Goal: Information Seeking & Learning: Learn about a topic

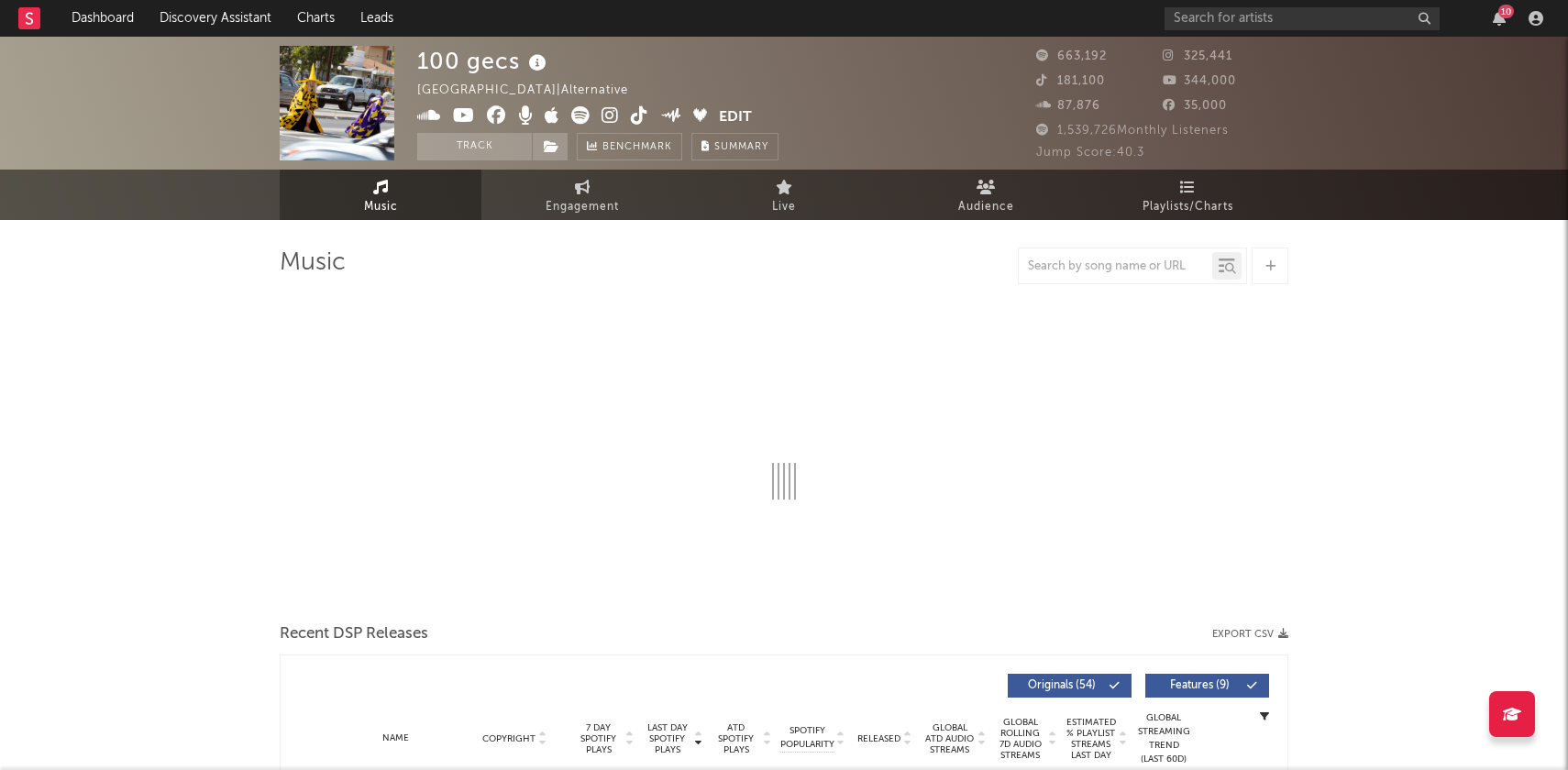
select select "6m"
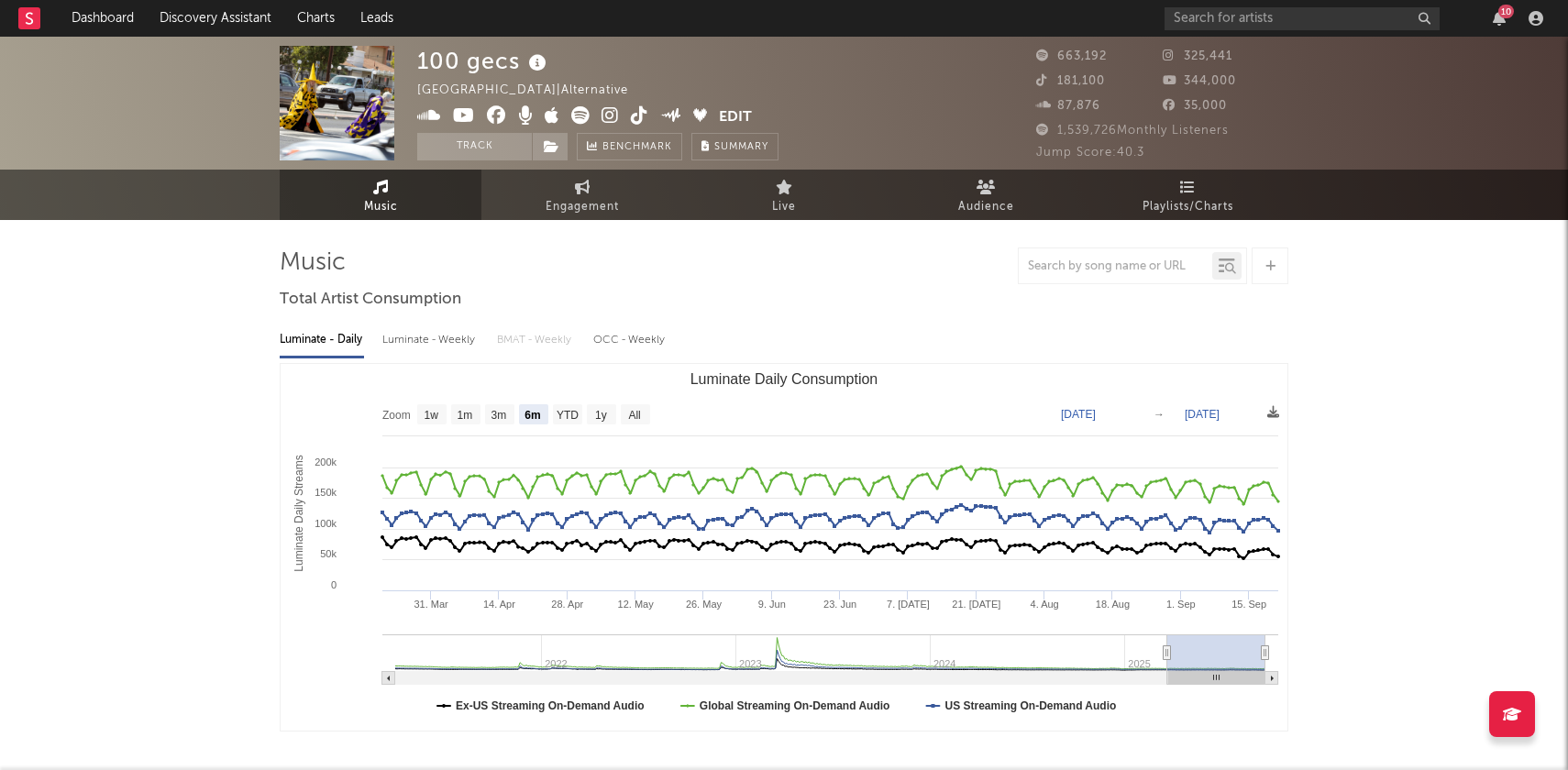
click at [28, 23] on icon at bounding box center [30, 18] width 7 height 12
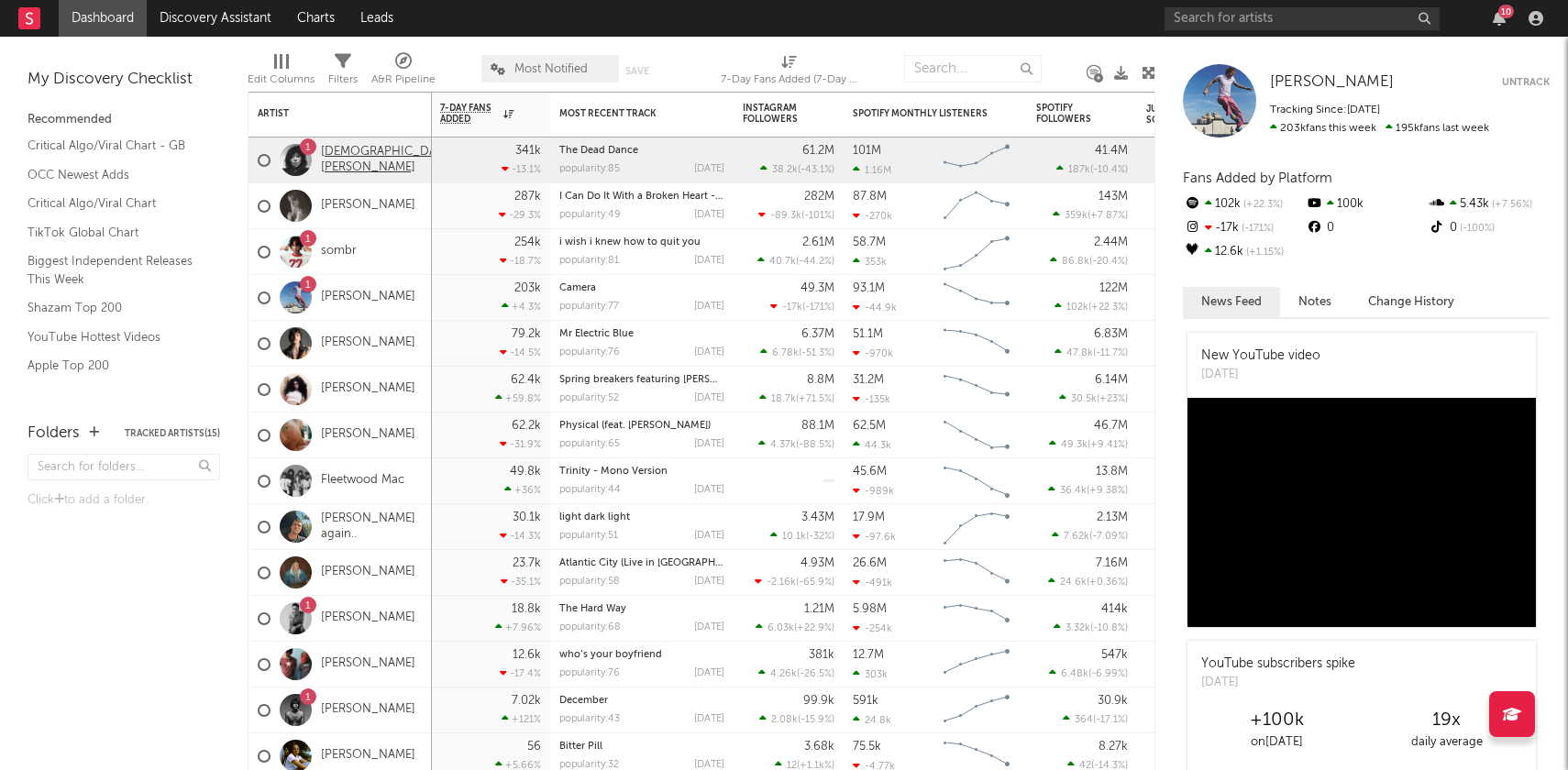
click at [337, 154] on link "[DEMOGRAPHIC_DATA][PERSON_NAME]" at bounding box center [387, 160] width 134 height 32
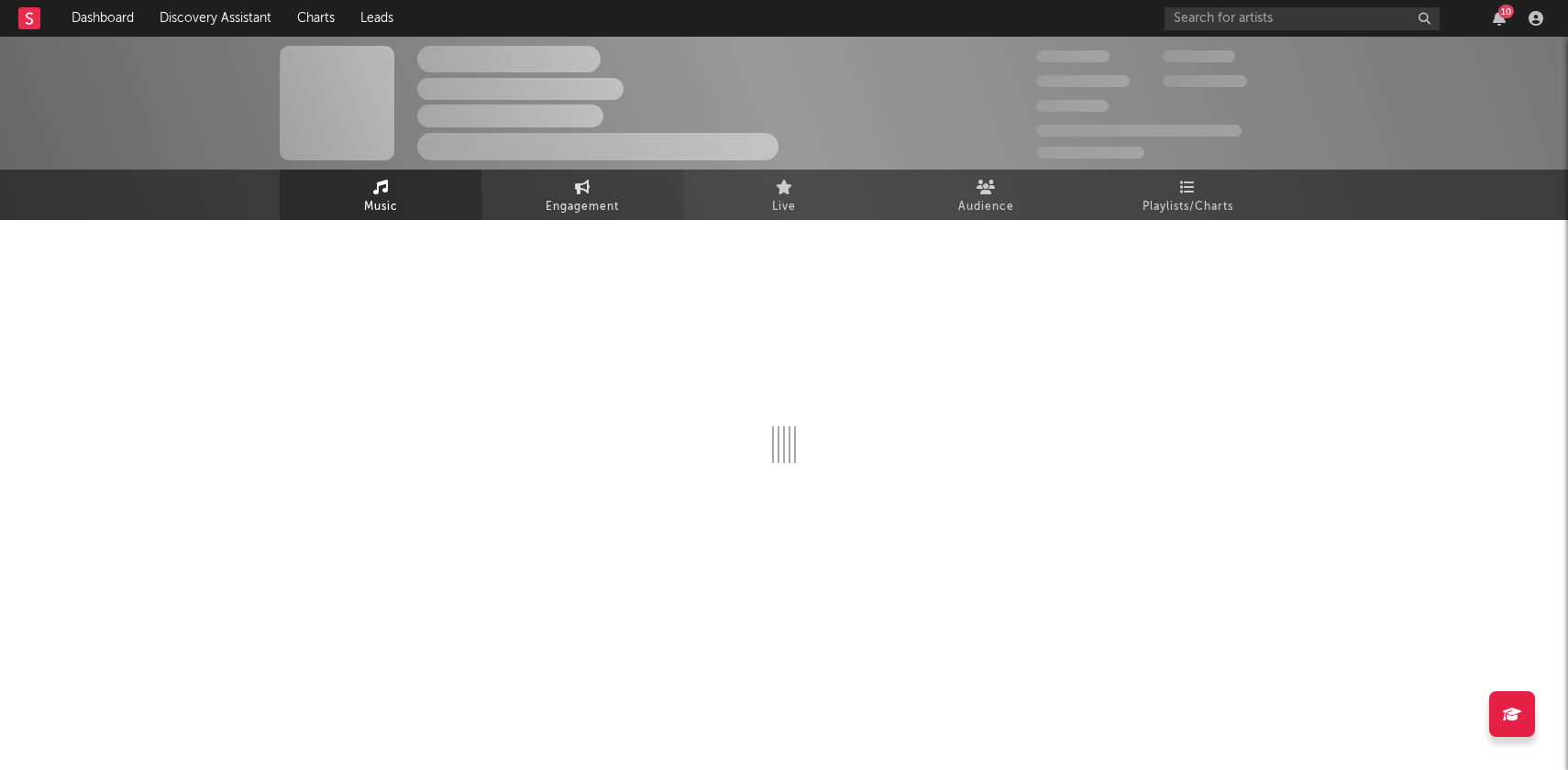
select select "6m"
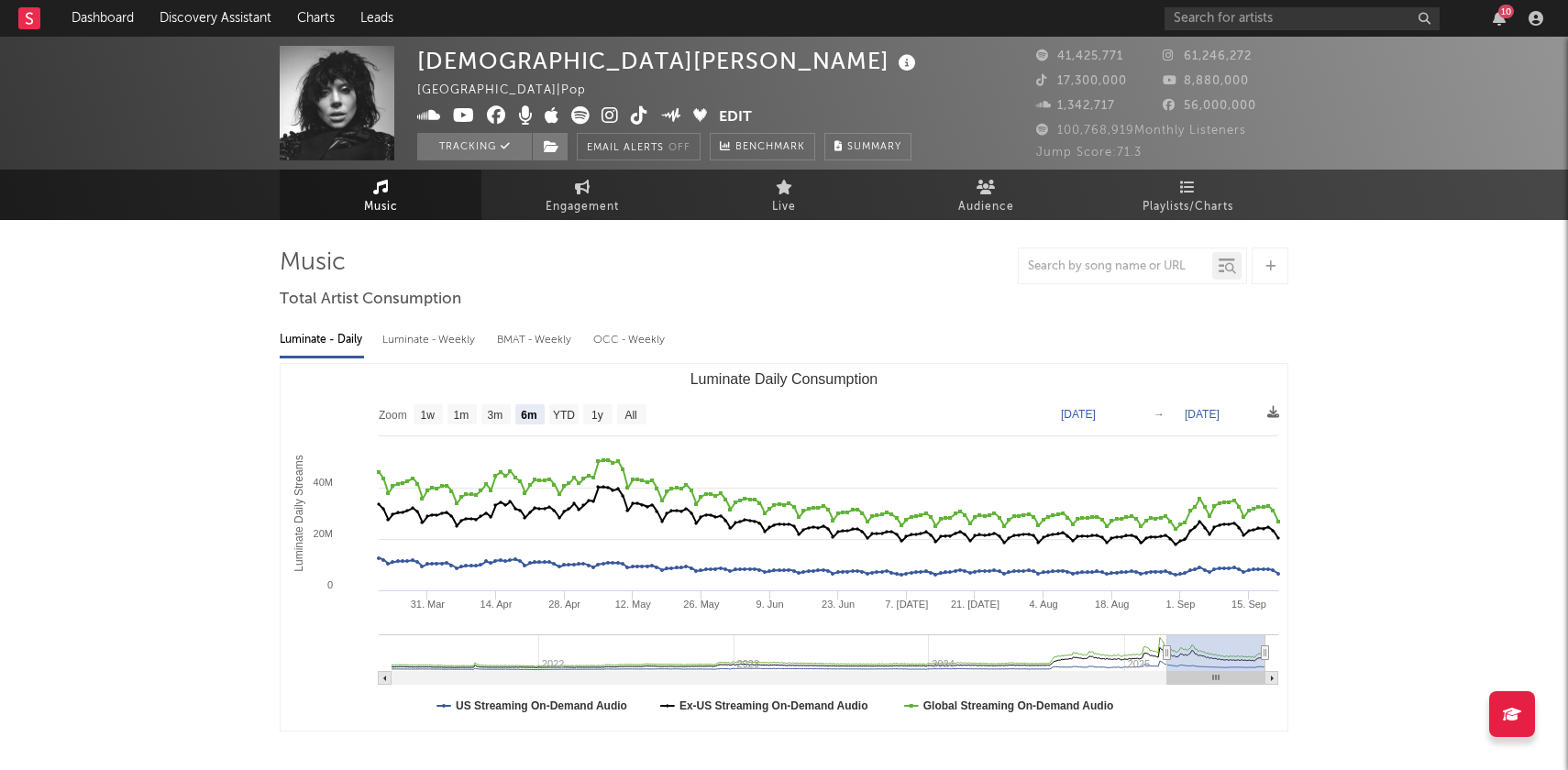
select select "6m"
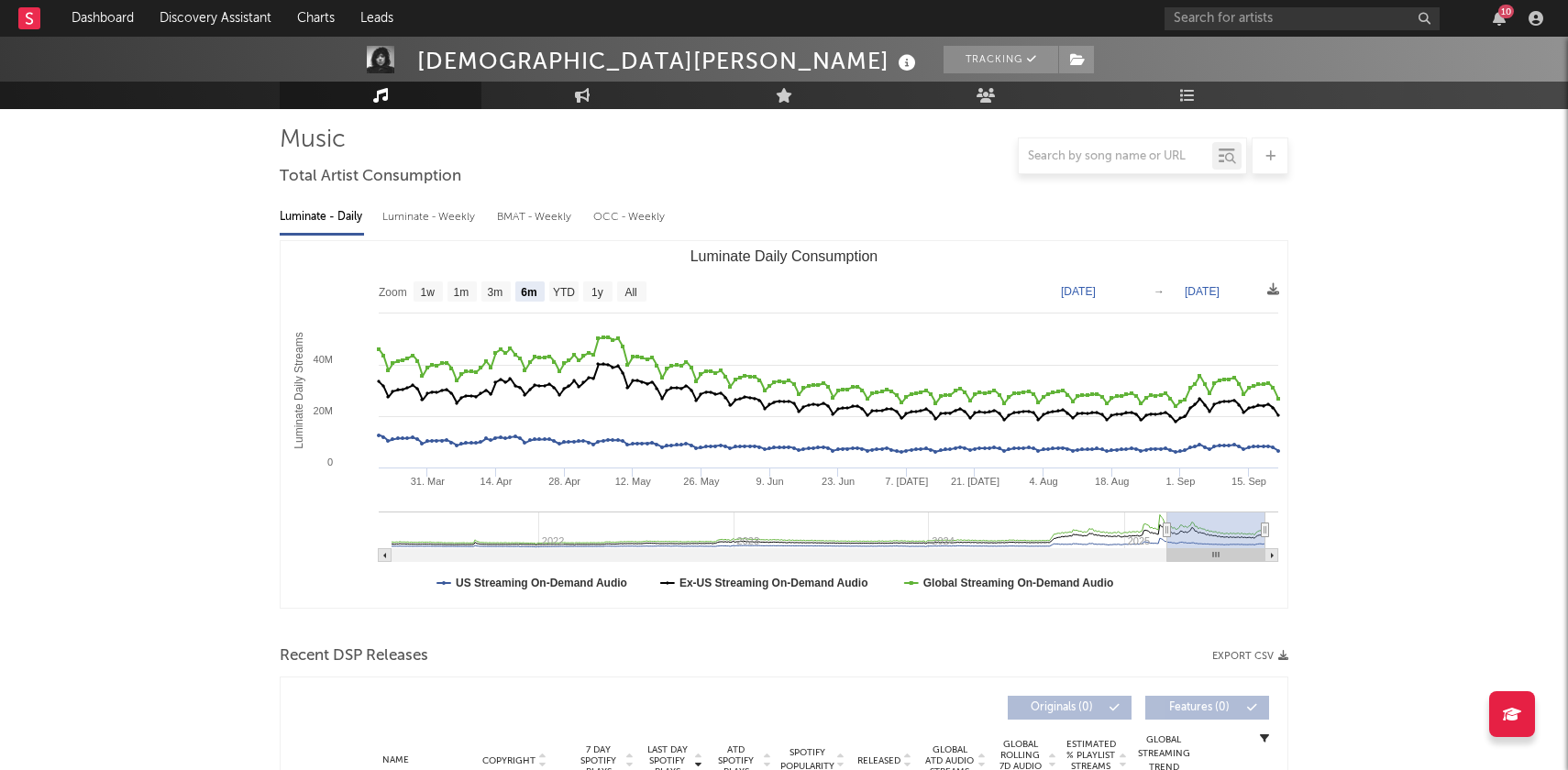
scroll to position [124, 0]
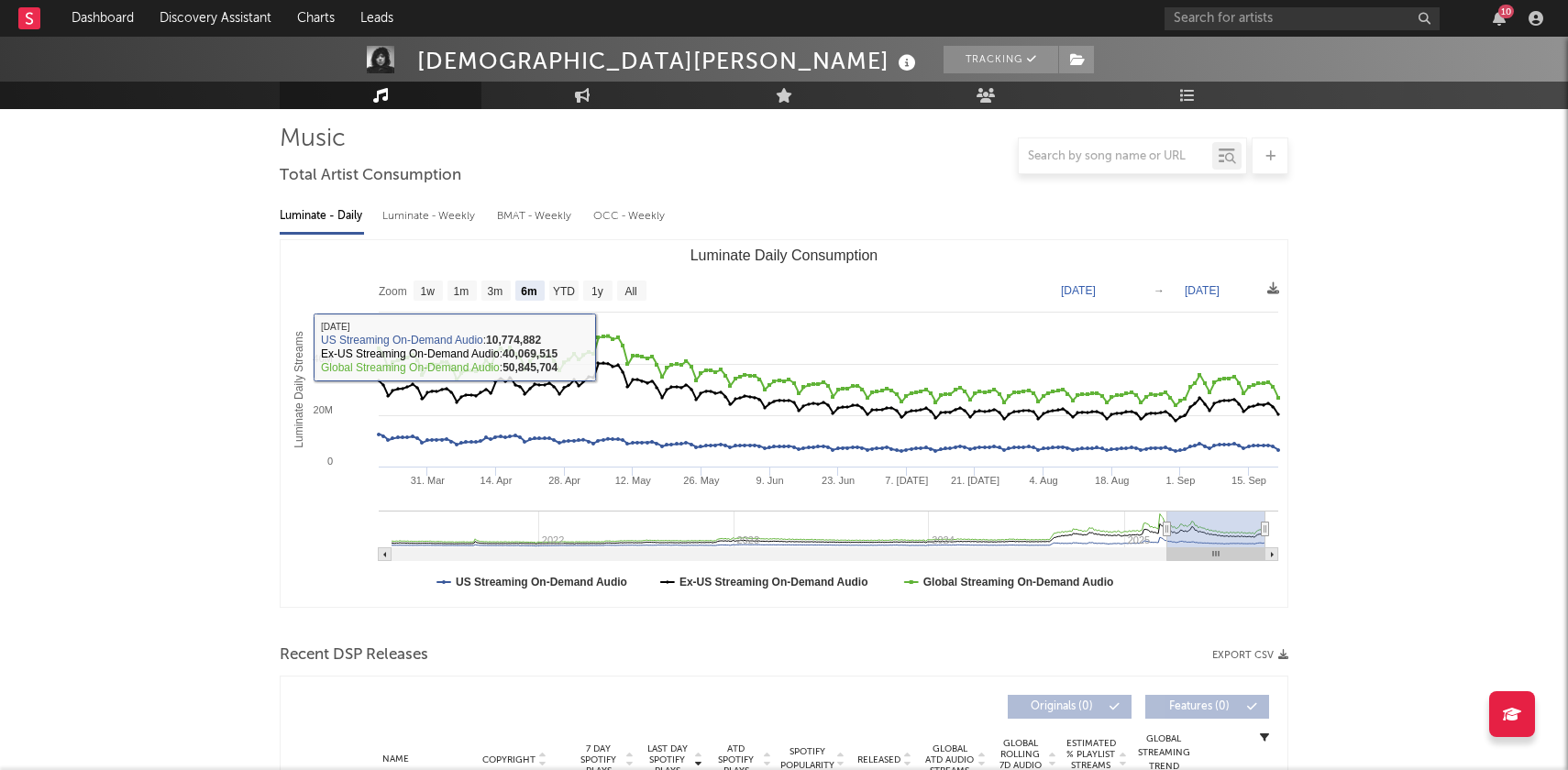
drag, startPoint x: 673, startPoint y: 242, endPoint x: 807, endPoint y: 250, distance: 134.2
click at [807, 250] on icon "Created with Highcharts 10.3.3 Luminate Daily Streams Luminate Daily Consumptio…" at bounding box center [784, 423] width 1007 height 367
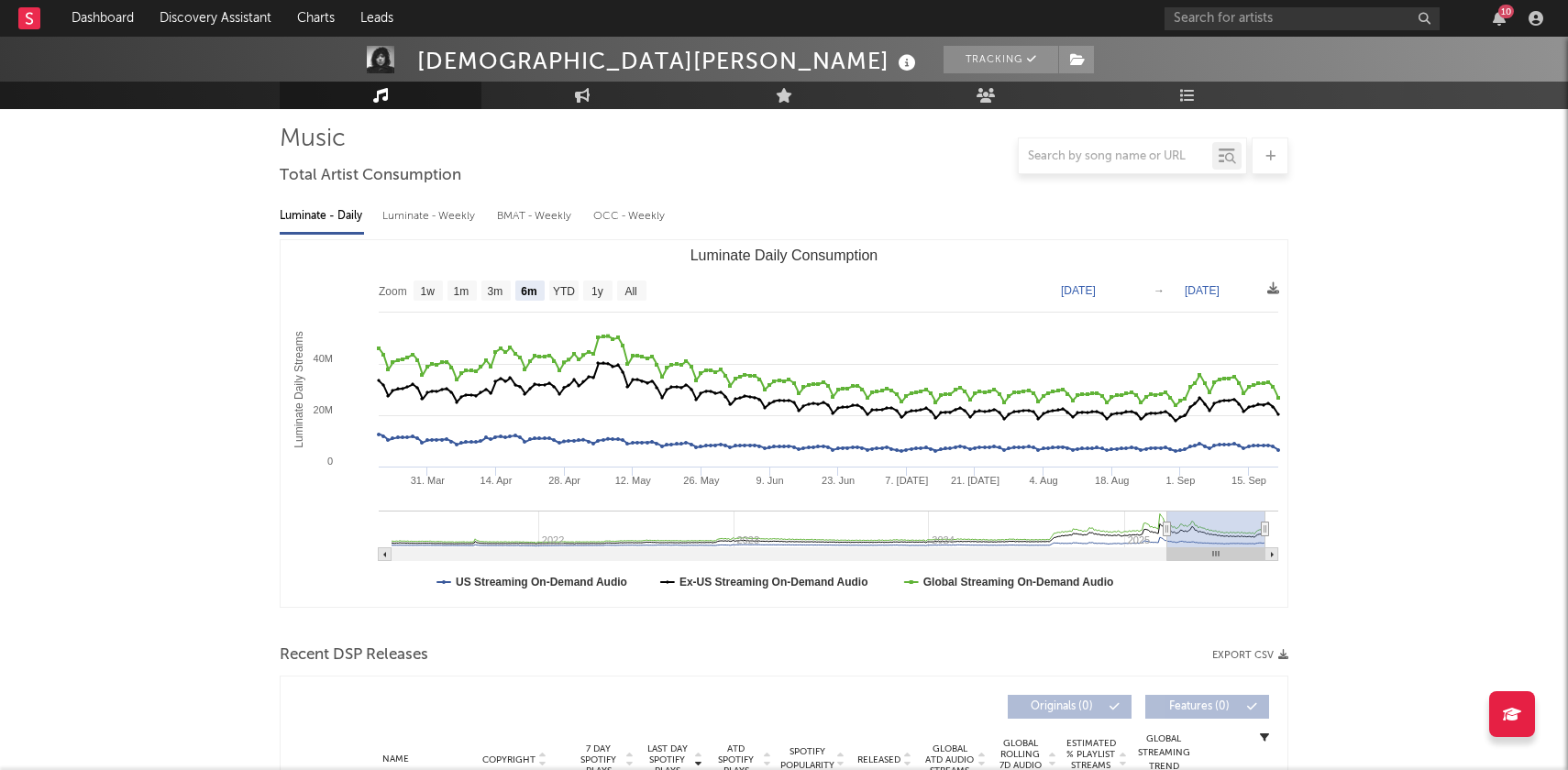
click at [807, 250] on text "Luminate Daily Consumption" at bounding box center [784, 255] width 188 height 16
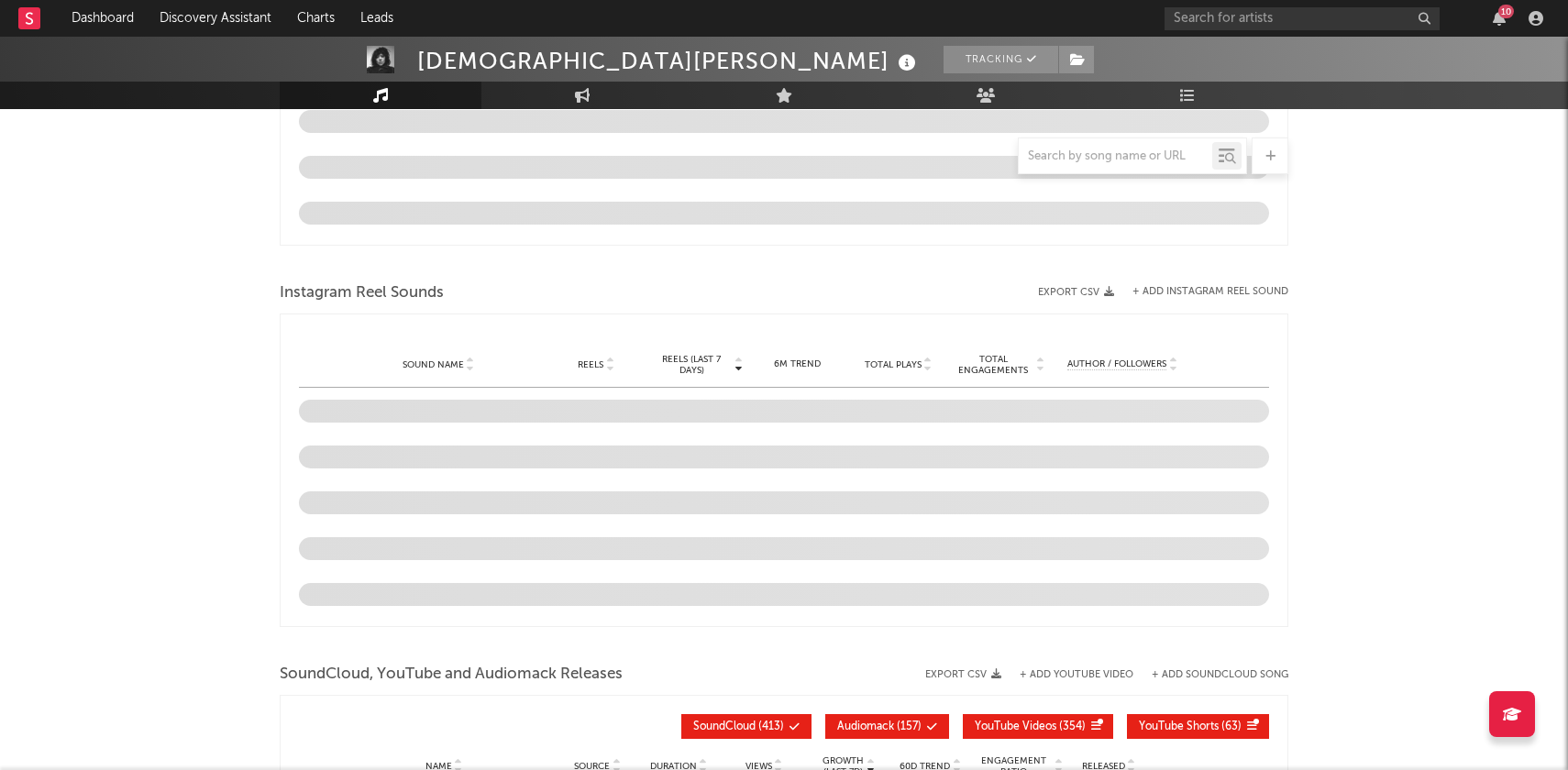
scroll to position [1477, 0]
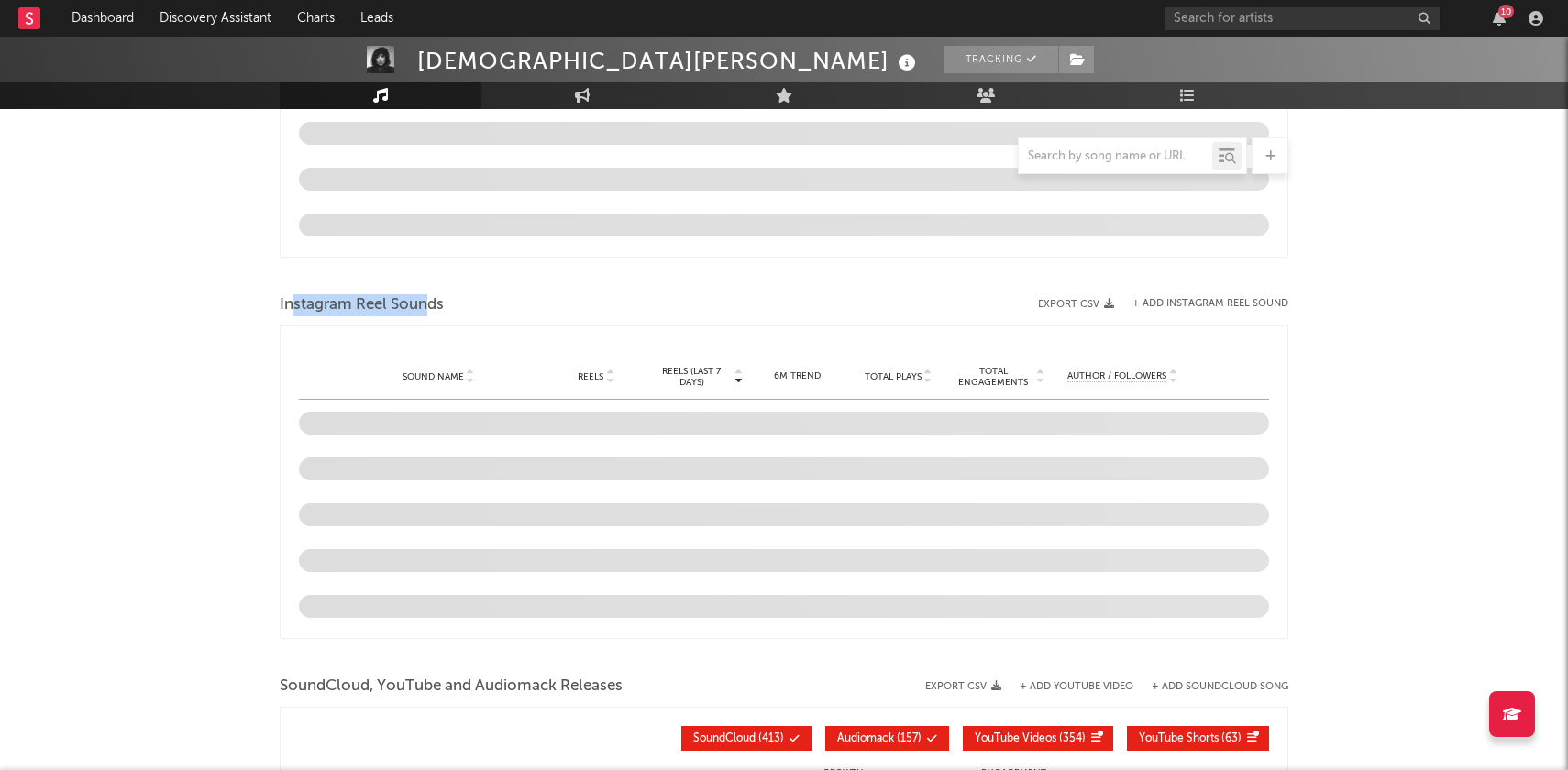
drag, startPoint x: 292, startPoint y: 298, endPoint x: 432, endPoint y: 302, distance: 140.1
click at [432, 302] on span "Instagram Reel Sounds" at bounding box center [361, 306] width 164 height 22
drag, startPoint x: 434, startPoint y: 304, endPoint x: 321, endPoint y: 304, distance: 113.0
click at [321, 304] on span "Instagram Reel Sounds" at bounding box center [361, 306] width 164 height 22
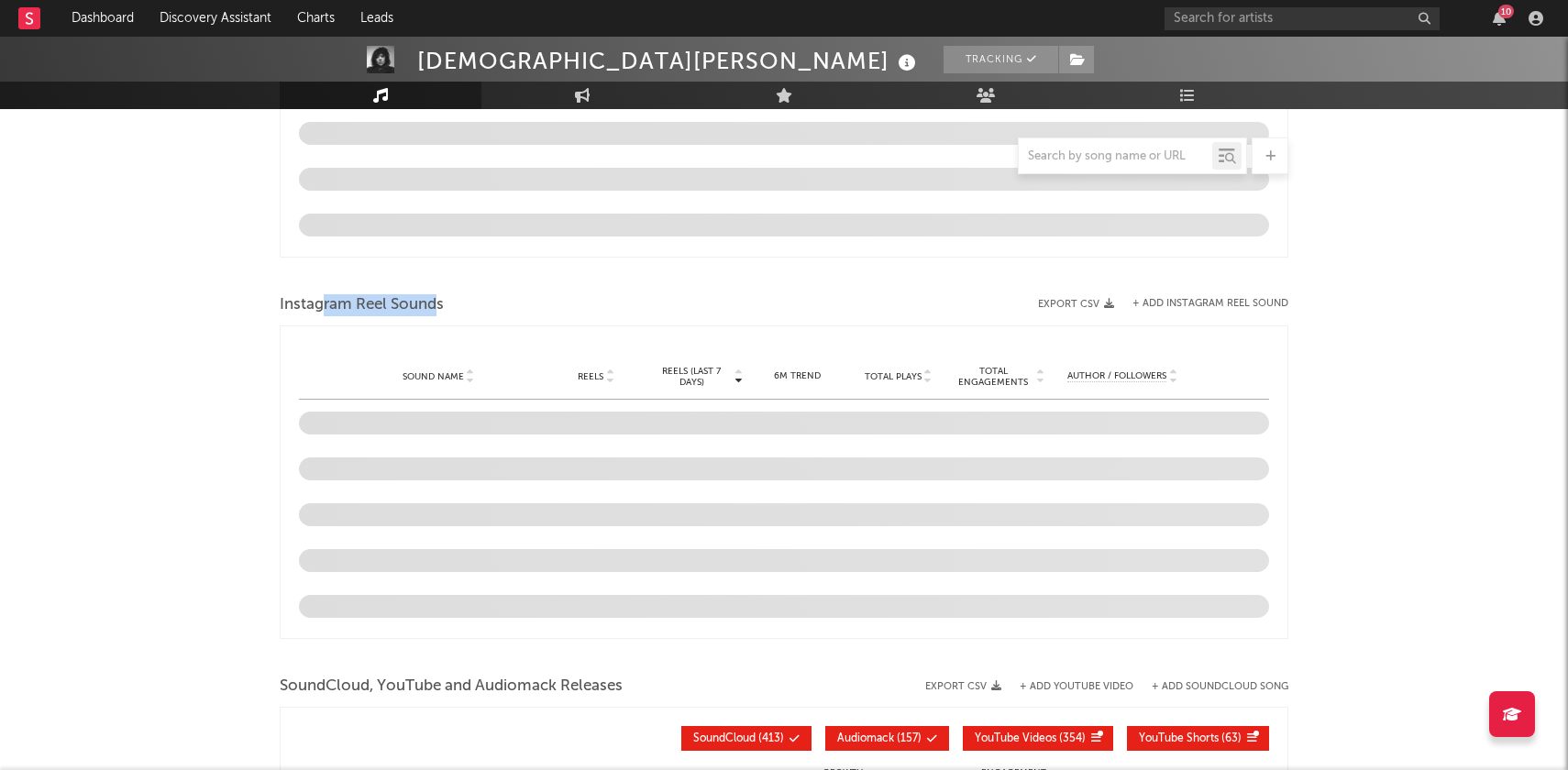
click at [321, 304] on span "Instagram Reel Sounds" at bounding box center [361, 306] width 164 height 22
click at [323, 297] on span "Instagram Reel Sounds" at bounding box center [361, 306] width 164 height 22
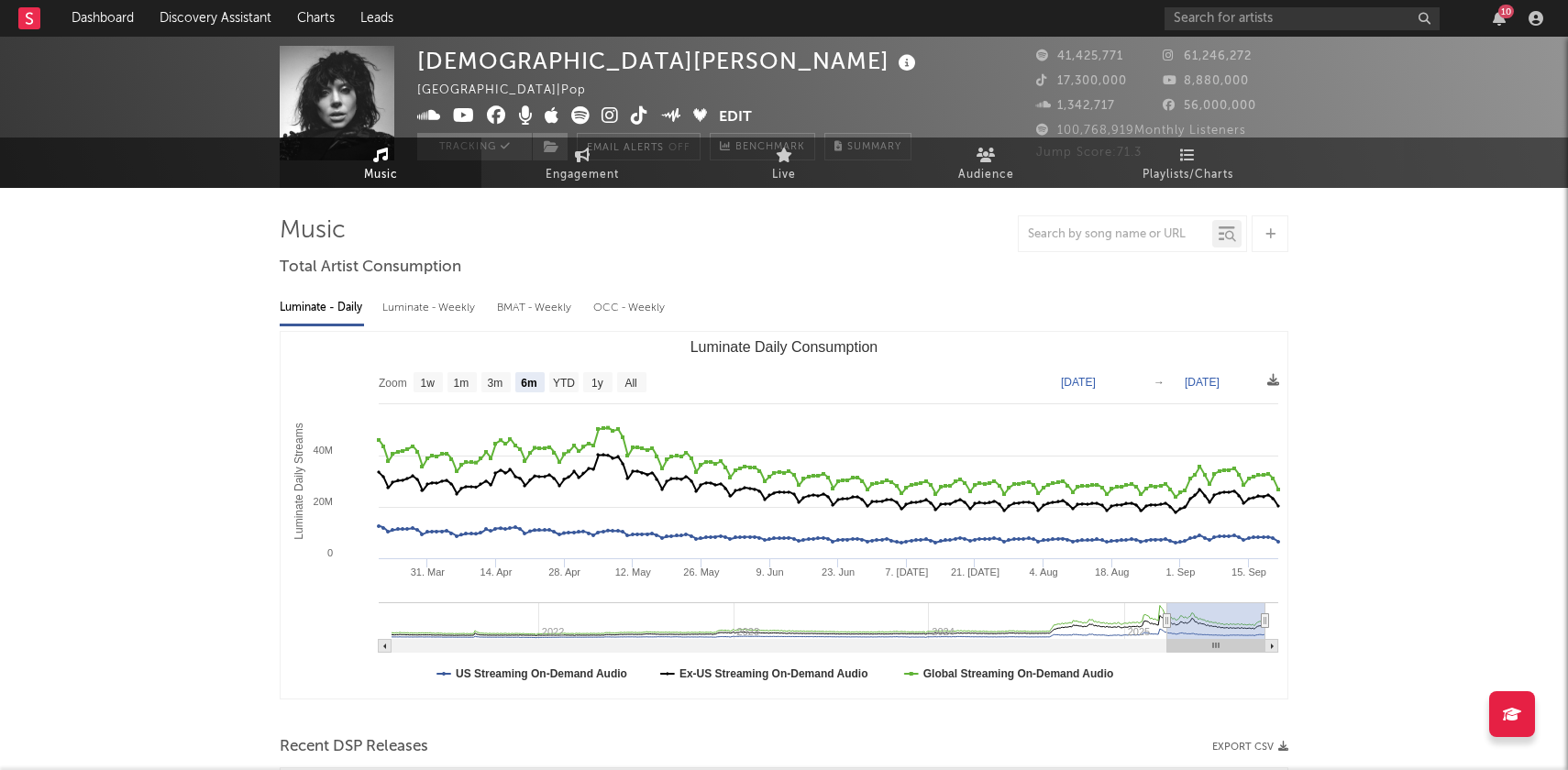
scroll to position [0, 0]
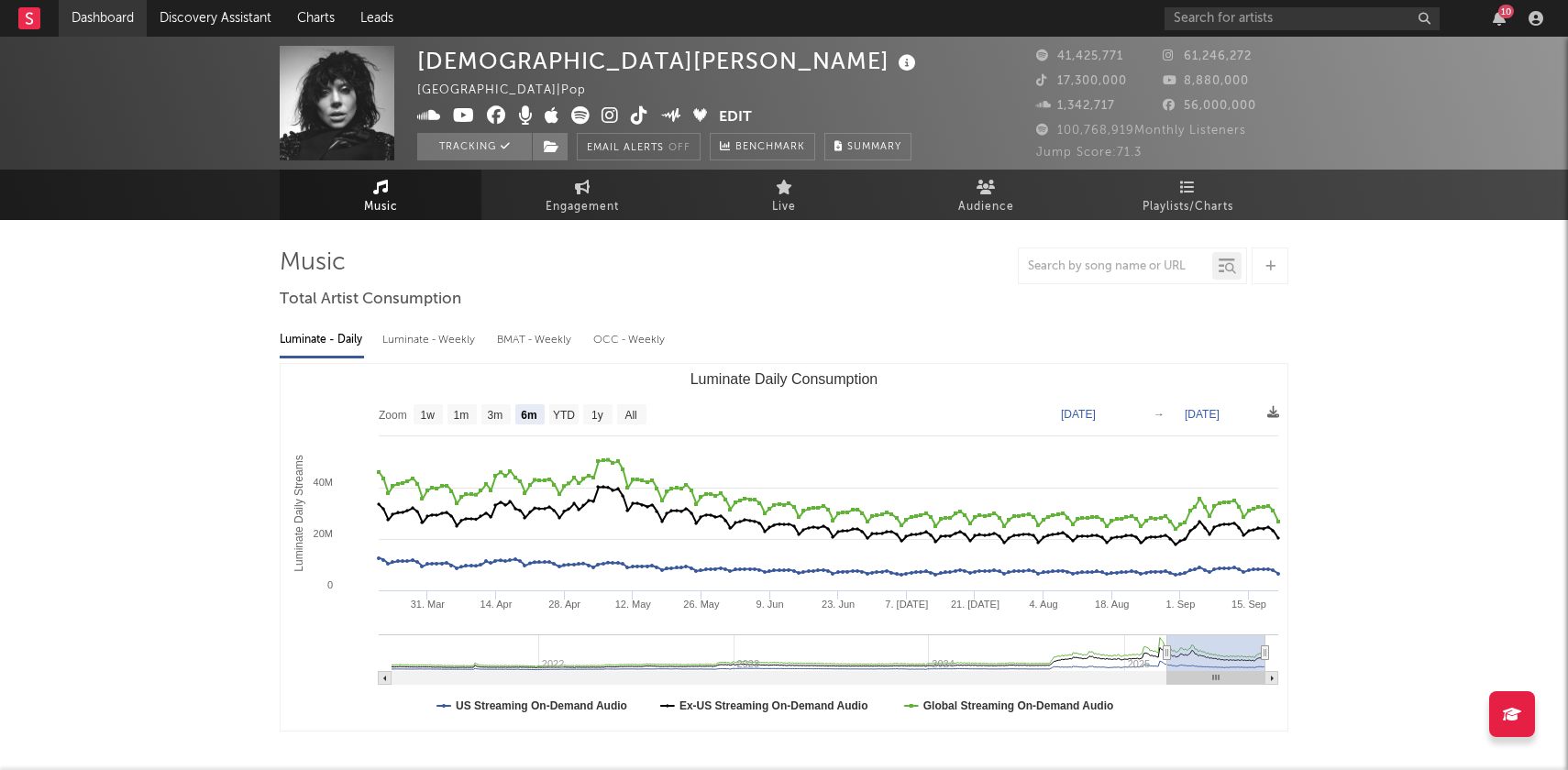
click at [94, 26] on link "Dashboard" at bounding box center [102, 19] width 88 height 37
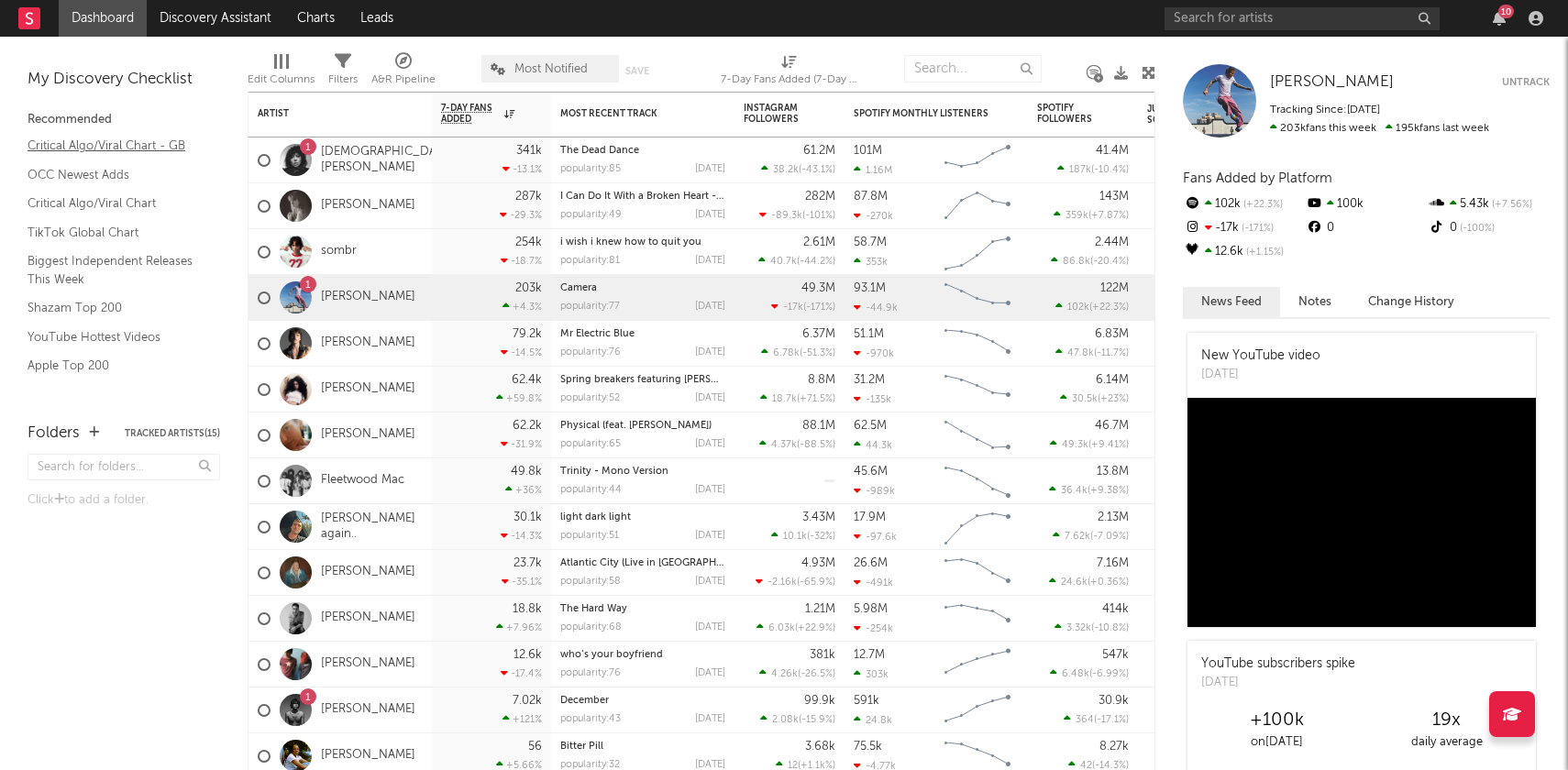
click at [100, 139] on link "Critical Algo/Viral Chart - GB" at bounding box center [115, 145] width 174 height 20
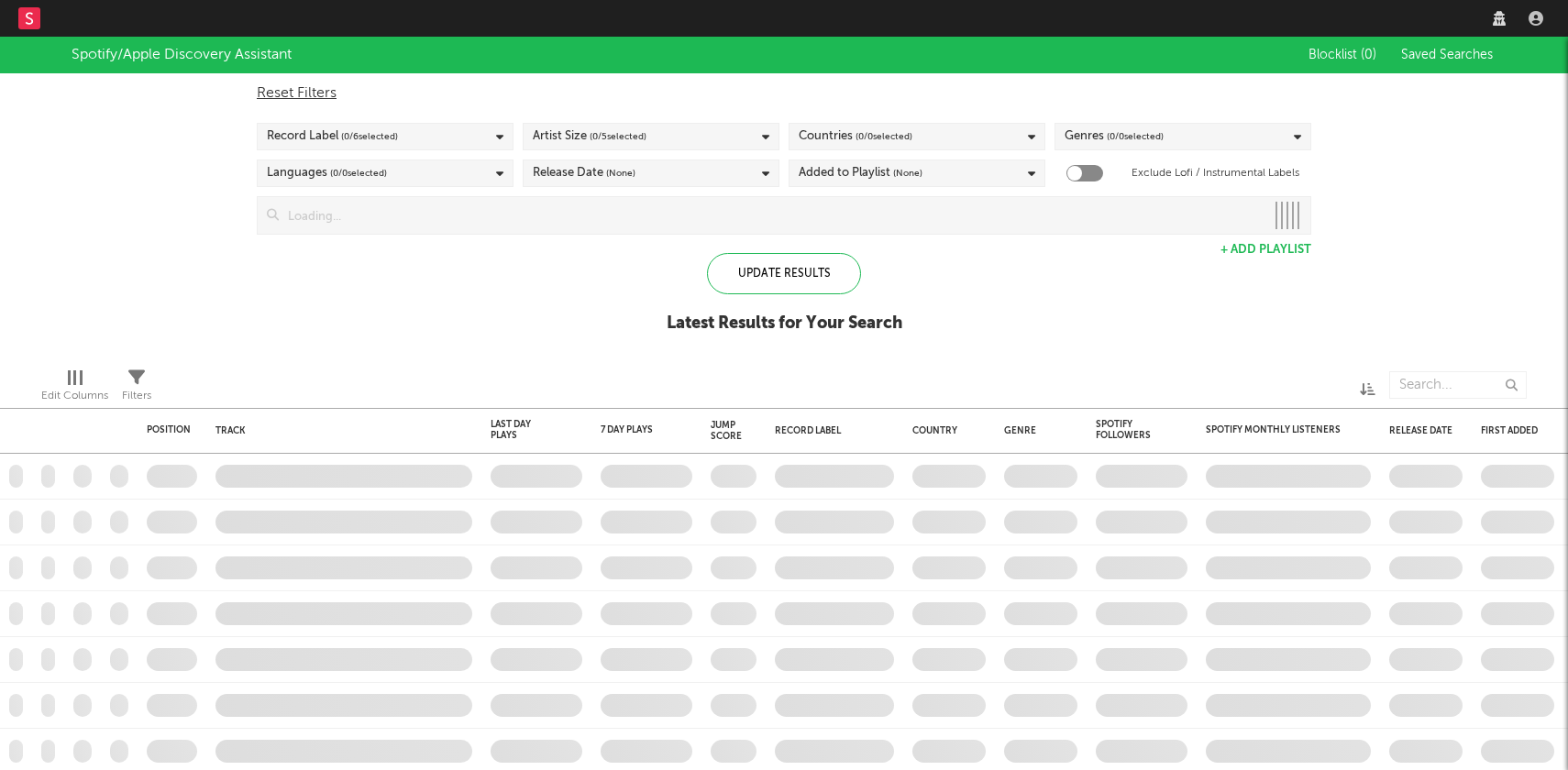
checkbox input "true"
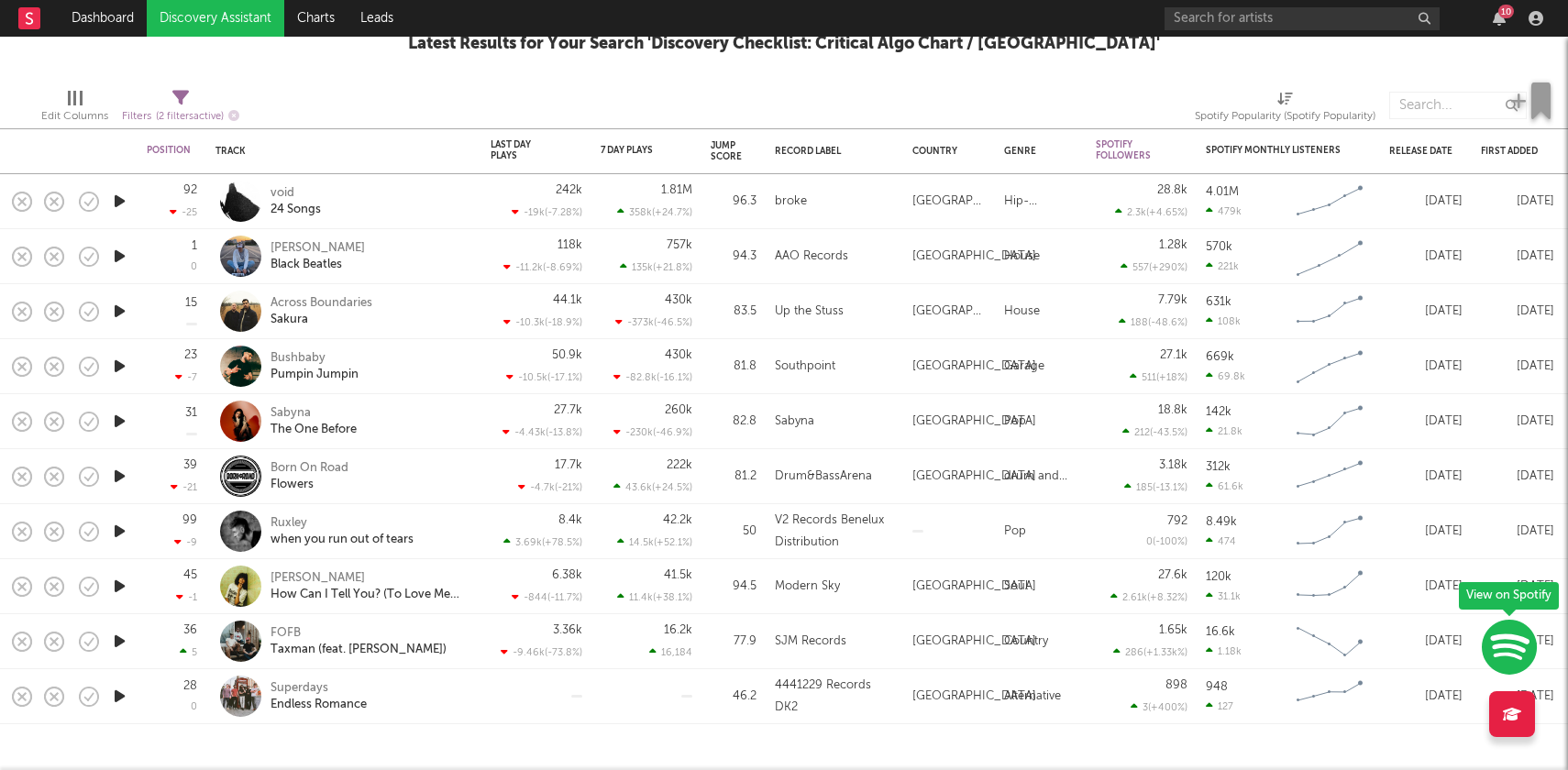
click at [116, 196] on icon "button" at bounding box center [120, 201] width 19 height 23
click at [115, 202] on icon "button" at bounding box center [119, 201] width 18 height 23
click at [119, 423] on icon "button" at bounding box center [120, 421] width 19 height 23
click at [119, 423] on icon "button" at bounding box center [119, 421] width 18 height 23
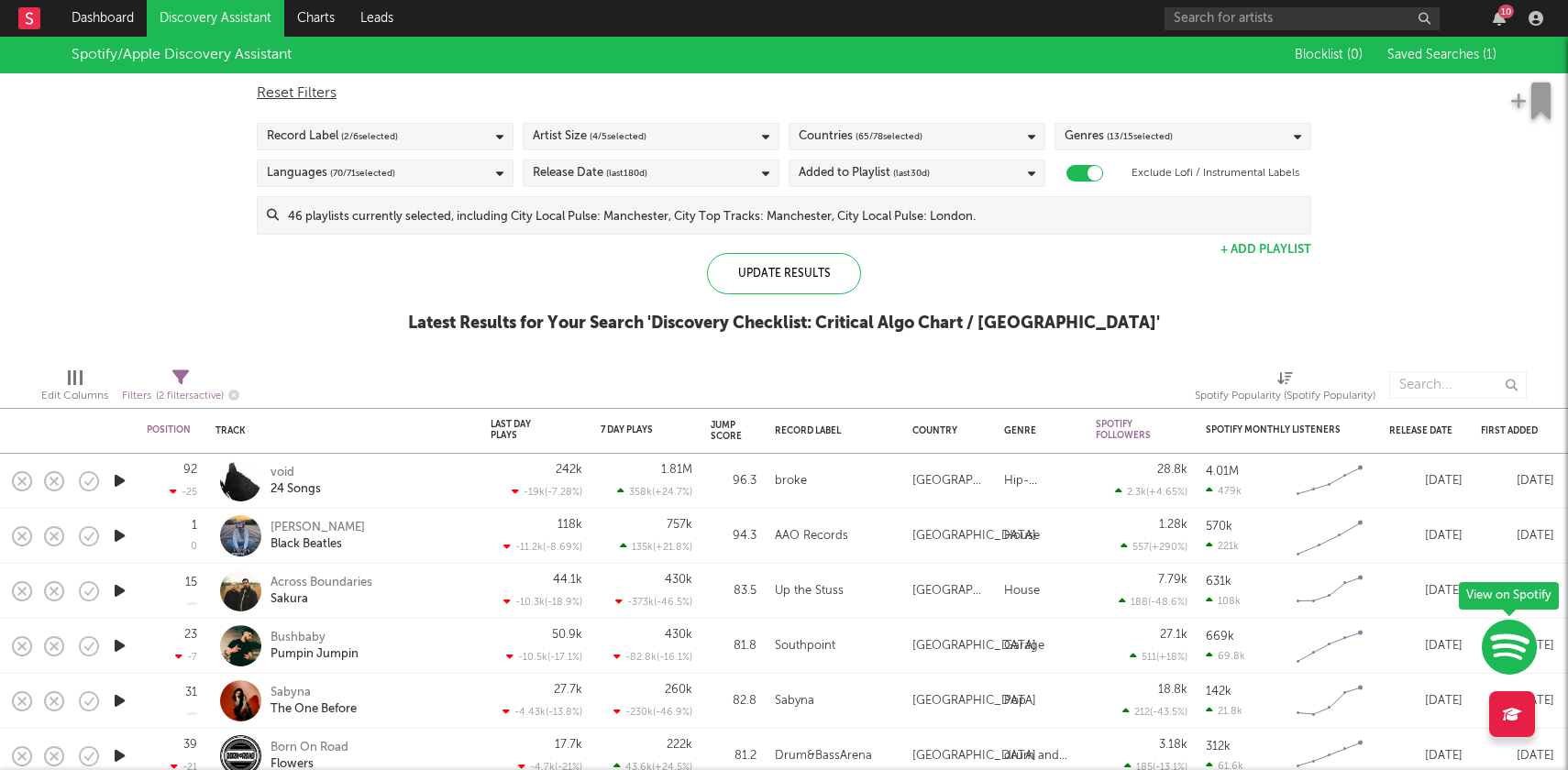
click at [190, 15] on link "Discovery Assistant" at bounding box center [215, 19] width 137 height 37
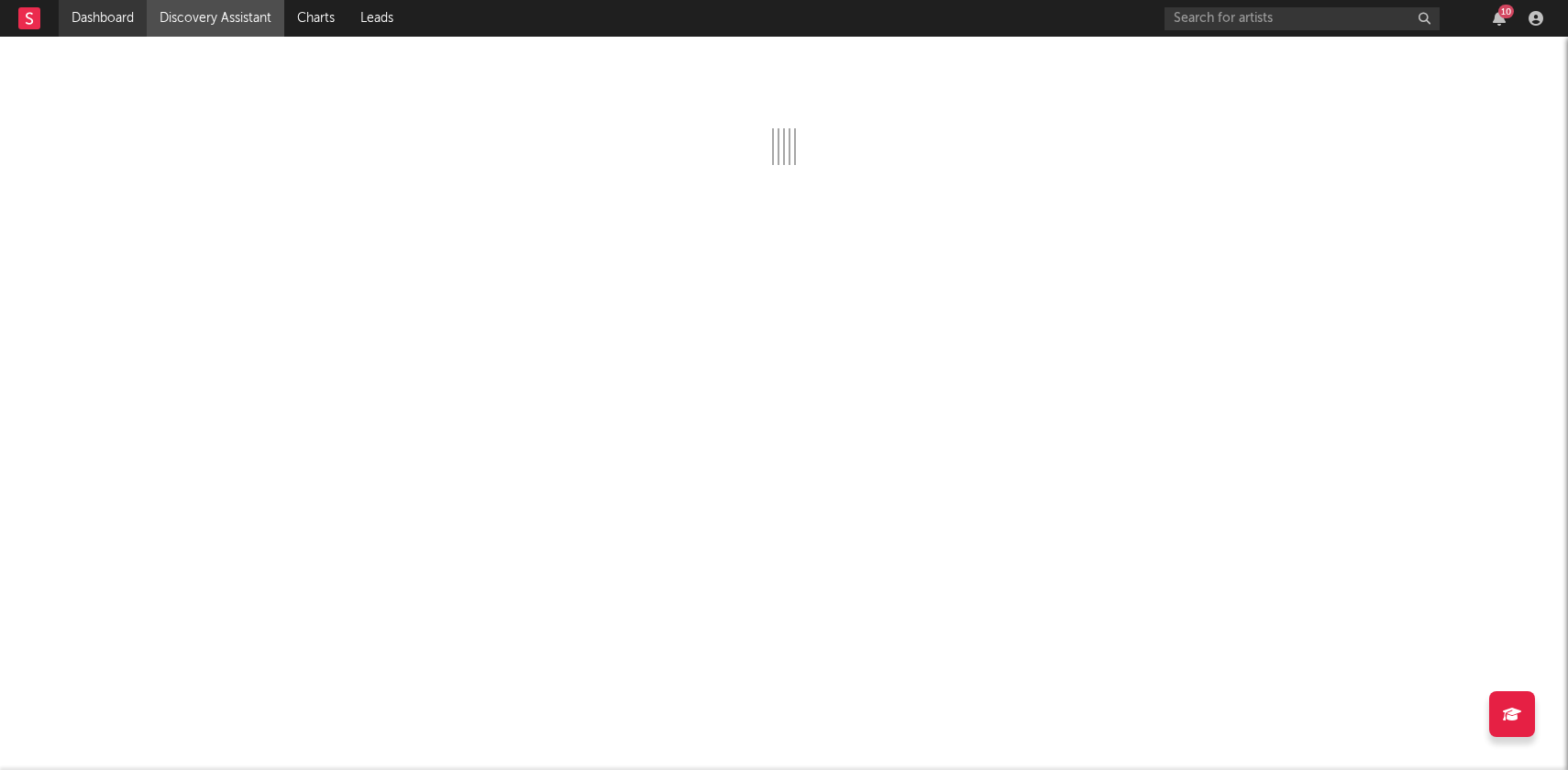
click at [92, 20] on link "Dashboard" at bounding box center [102, 19] width 88 height 37
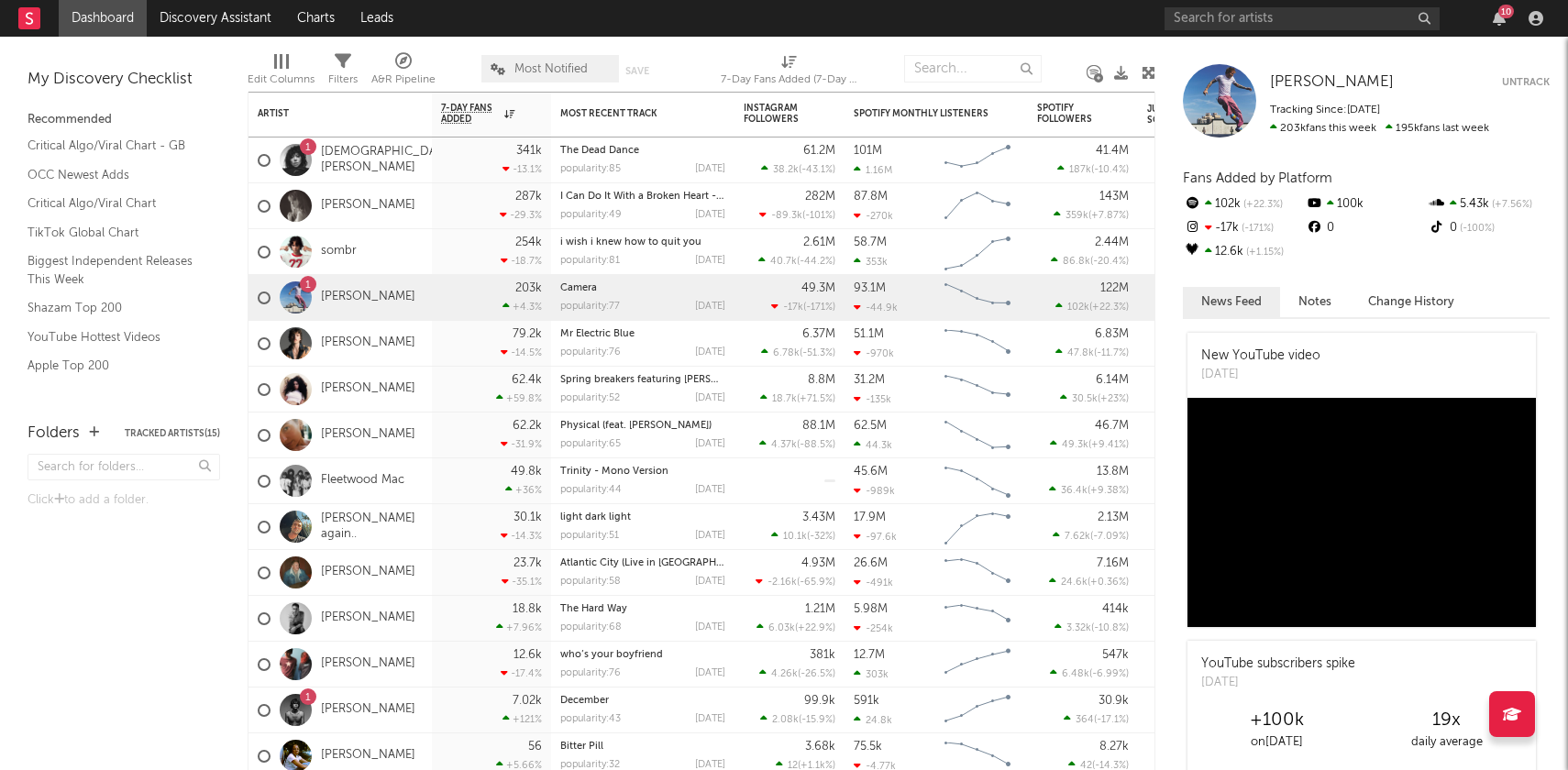
click at [21, 32] on link at bounding box center [30, 19] width 22 height 37
click at [1316, 69] on div "[PERSON_NAME] Untrack Tracking Since: [DATE] 203k fans this week 195k fans last…" at bounding box center [1367, 100] width 367 height 73
click at [1316, 81] on span "[PERSON_NAME]" at bounding box center [1333, 82] width 124 height 16
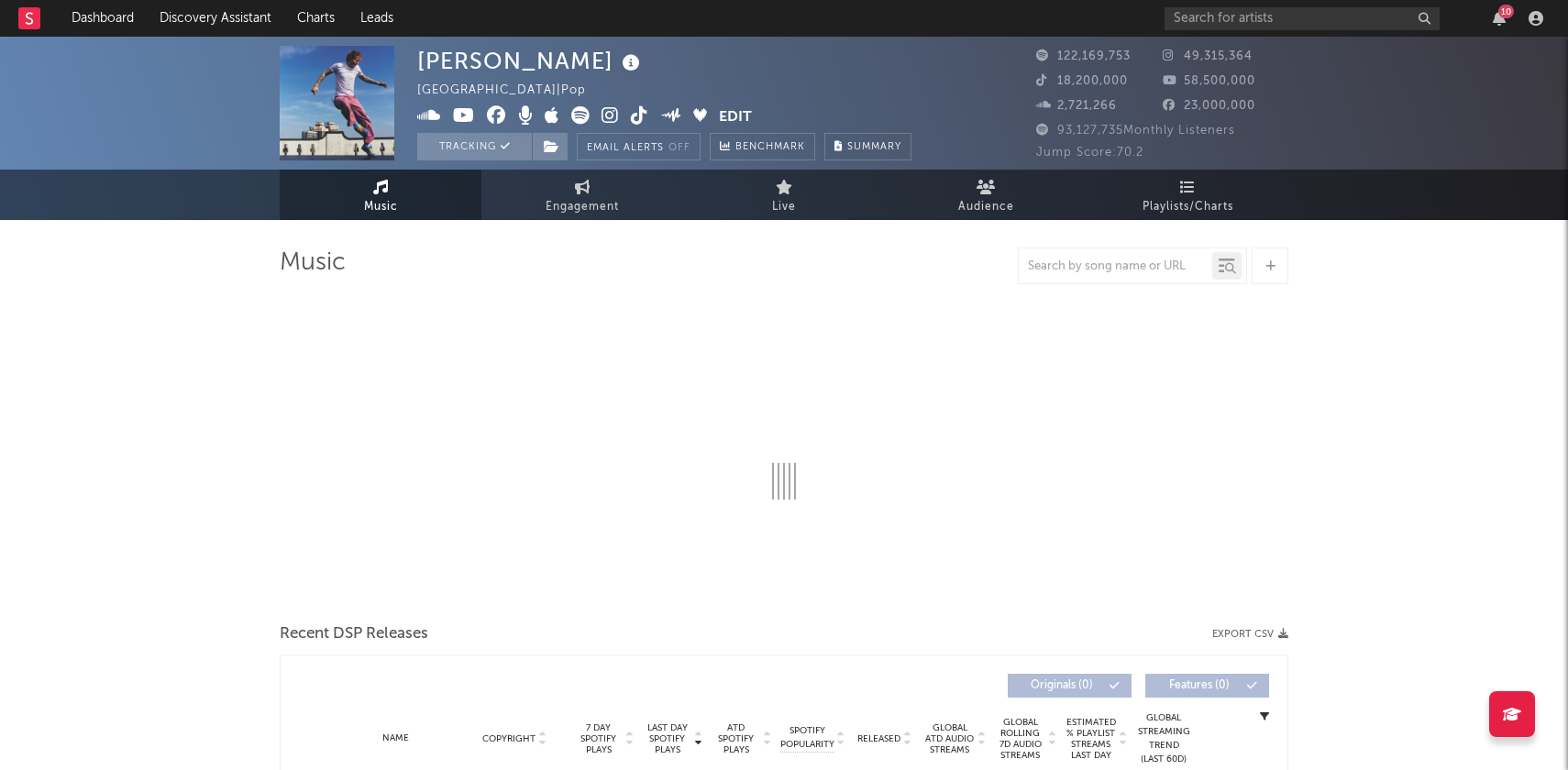
select select "6m"
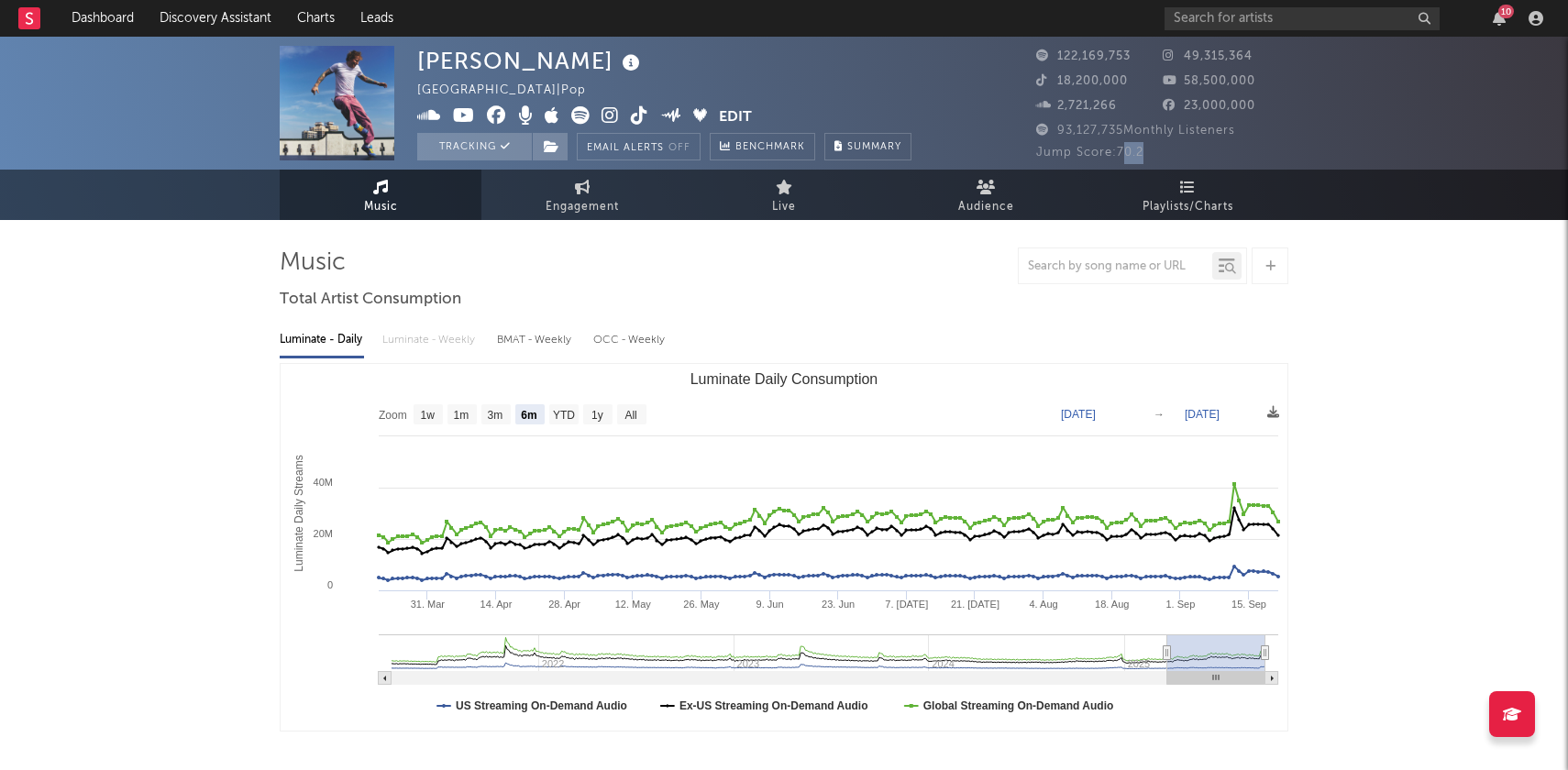
drag, startPoint x: 1126, startPoint y: 157, endPoint x: 1180, endPoint y: 153, distance: 54.1
click at [1180, 153] on div "Jump Score: 70.2" at bounding box center [1162, 153] width 252 height 22
drag, startPoint x: 1159, startPoint y: 153, endPoint x: 1120, endPoint y: 151, distance: 39.1
click at [1120, 151] on div "Jump Score: 70.2" at bounding box center [1162, 153] width 252 height 22
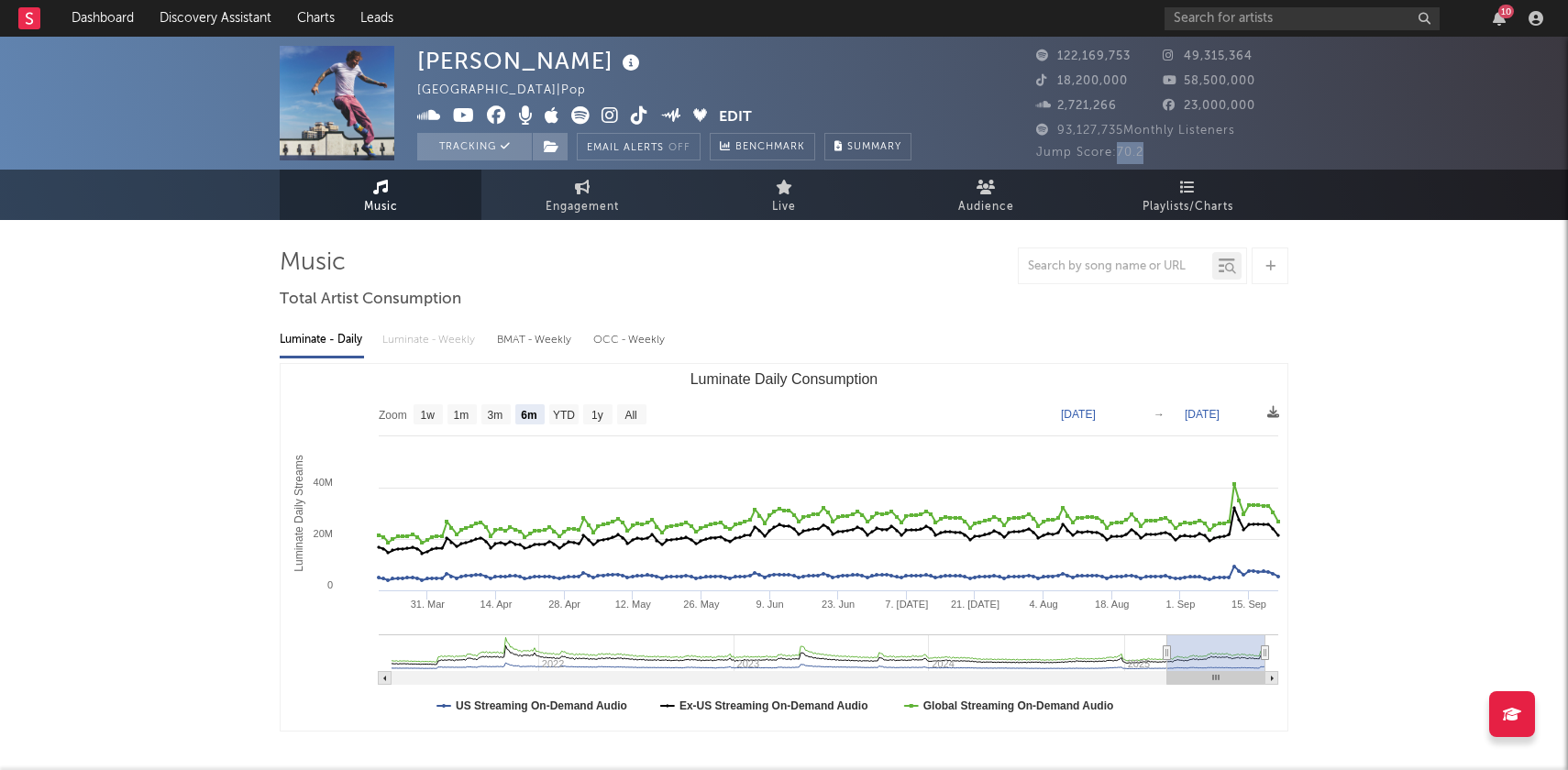
click at [1120, 151] on span "Jump Score: 70.2" at bounding box center [1090, 152] width 107 height 12
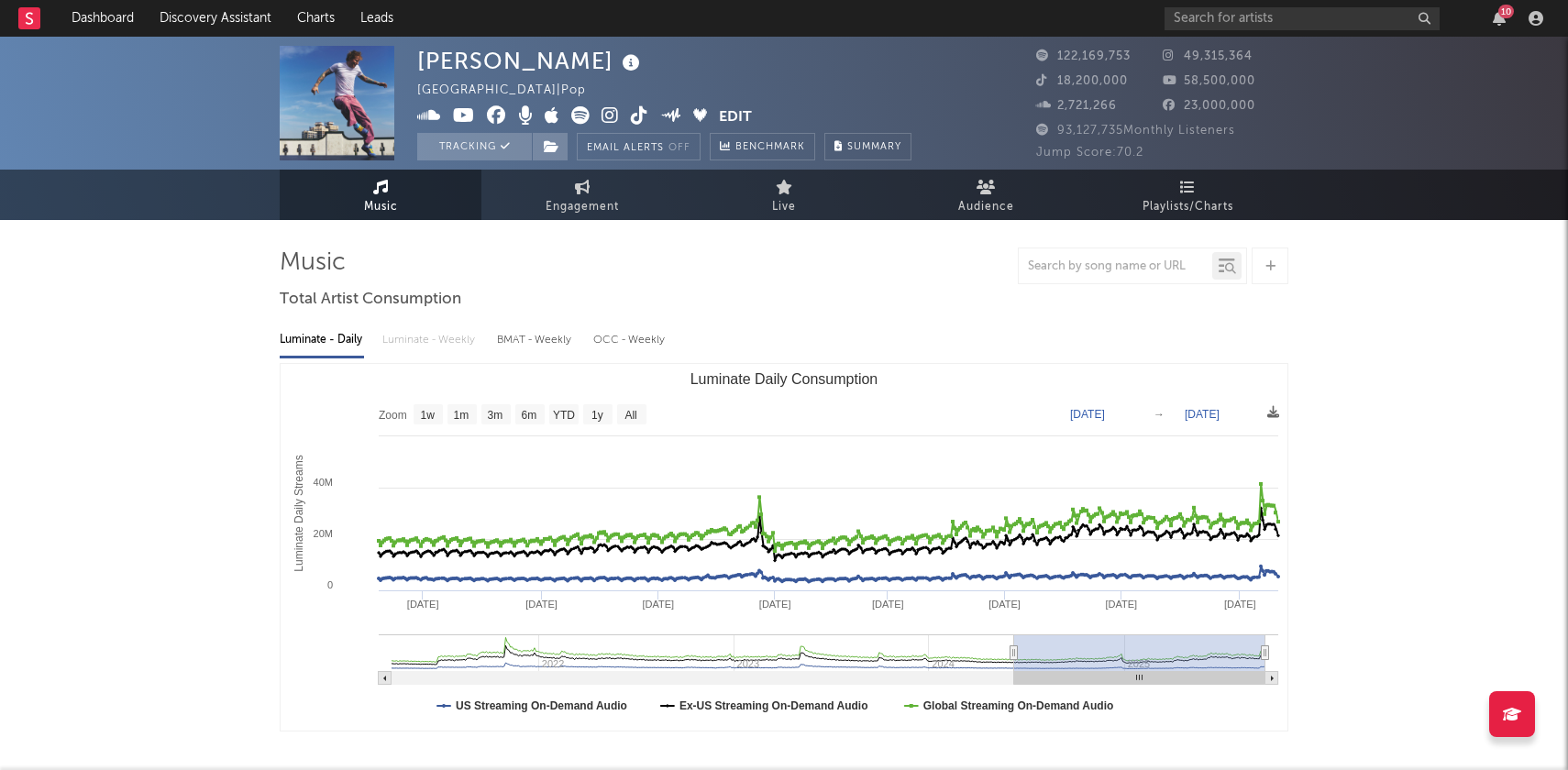
type input "[DATE]"
drag, startPoint x: 1165, startPoint y: 650, endPoint x: 1014, endPoint y: 674, distance: 152.9
click at [1014, 674] on icon "Created with Highcharts 10.3.3 Luminate Daily Streams Luminate Daily Consumptio…" at bounding box center [784, 548] width 1007 height 367
